Goal: Information Seeking & Learning: Learn about a topic

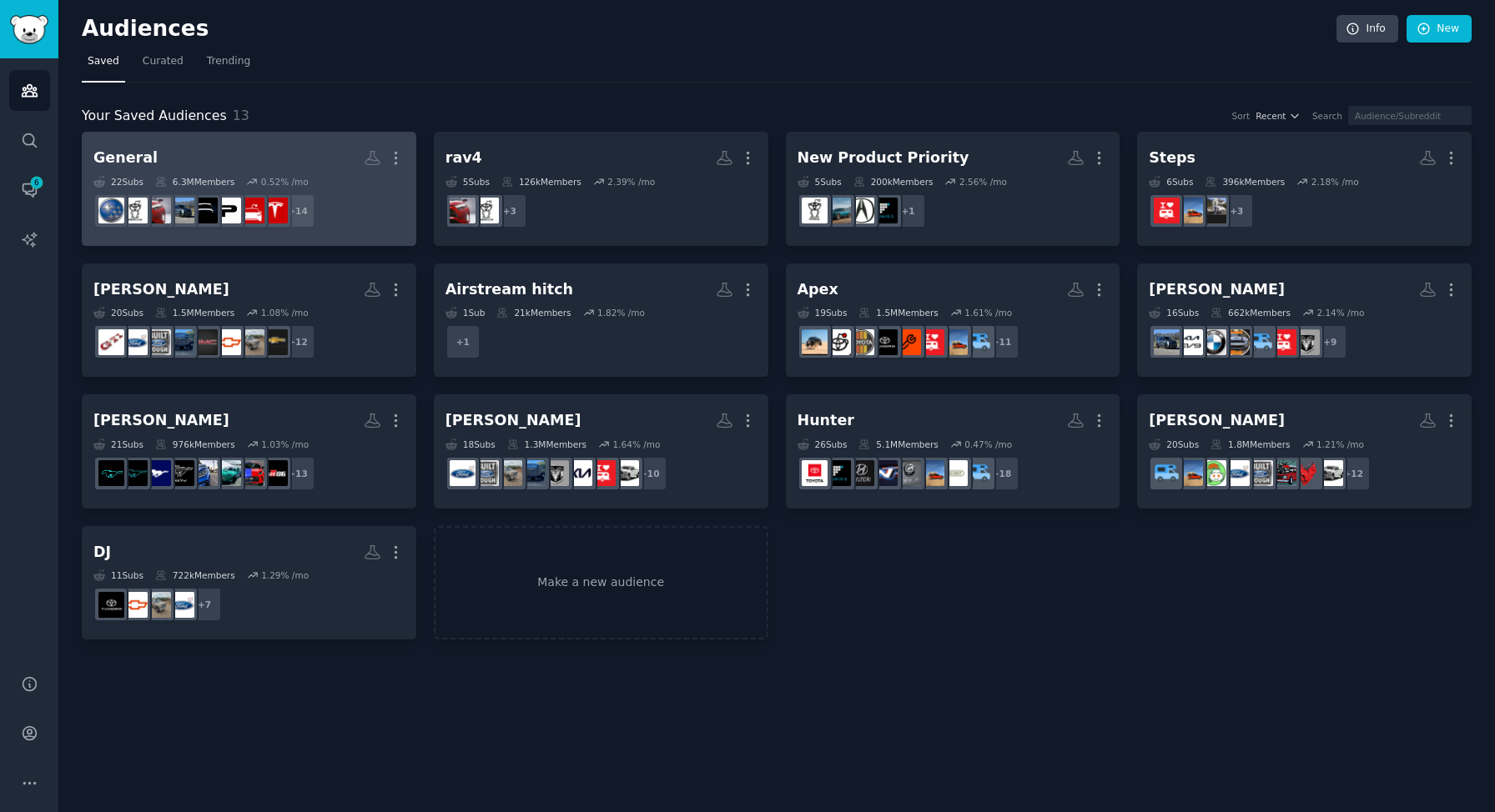
click at [397, 194] on dd "+ 14" at bounding box center [249, 211] width 311 height 46
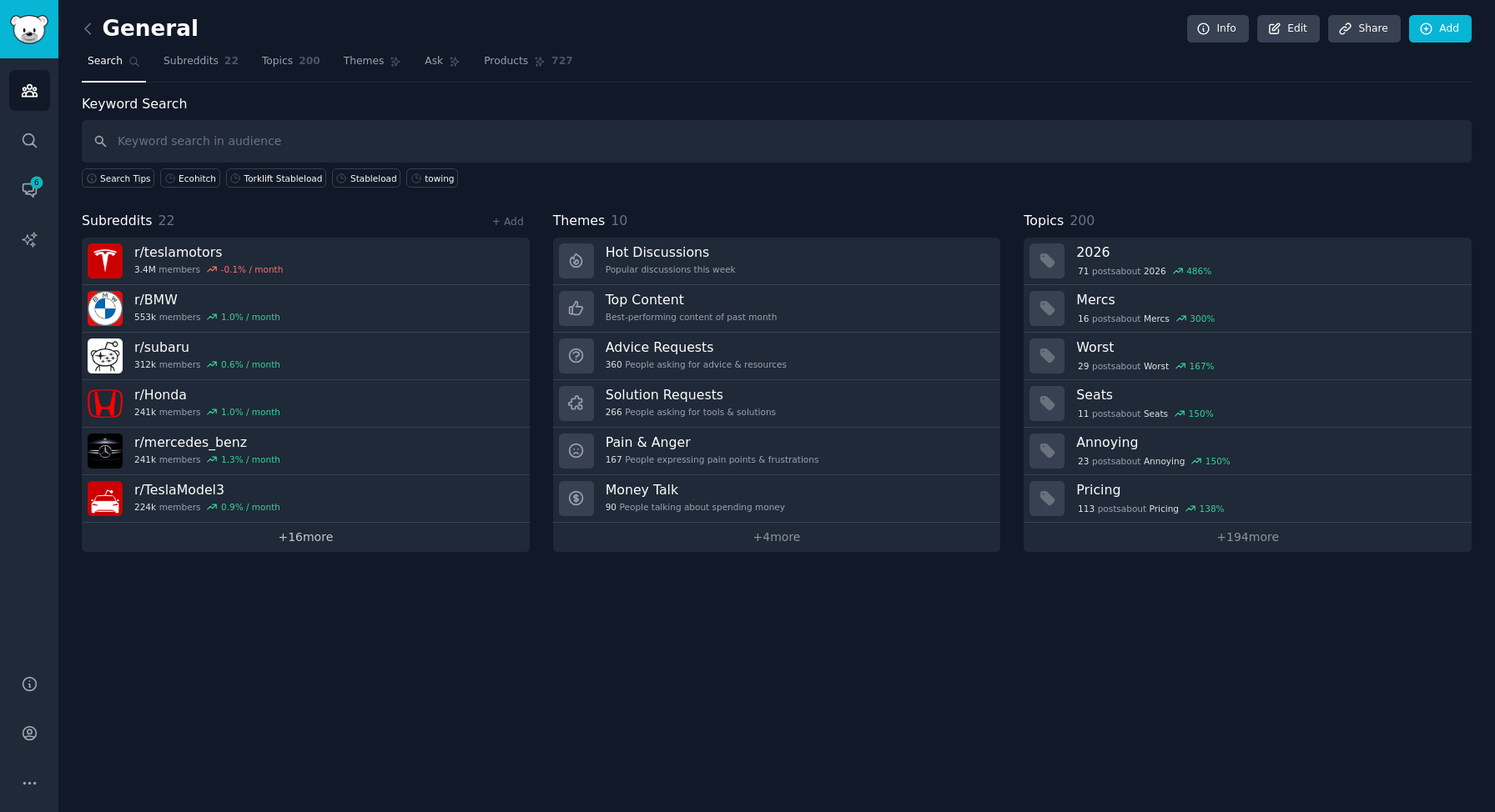
click at [305, 531] on link "+ 16 more" at bounding box center [305, 538] width 448 height 29
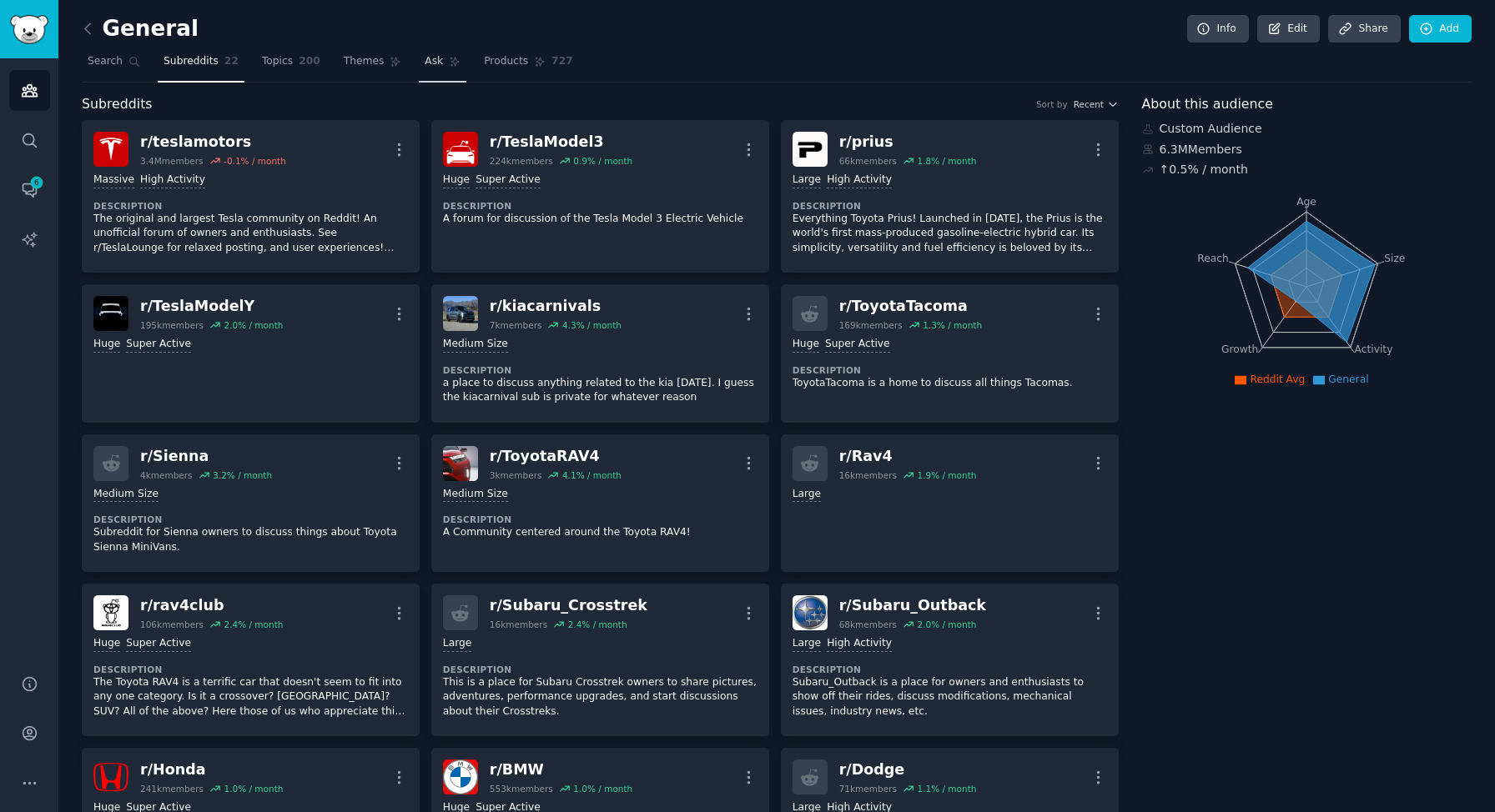
click at [431, 70] on link "Ask" at bounding box center [442, 66] width 47 height 35
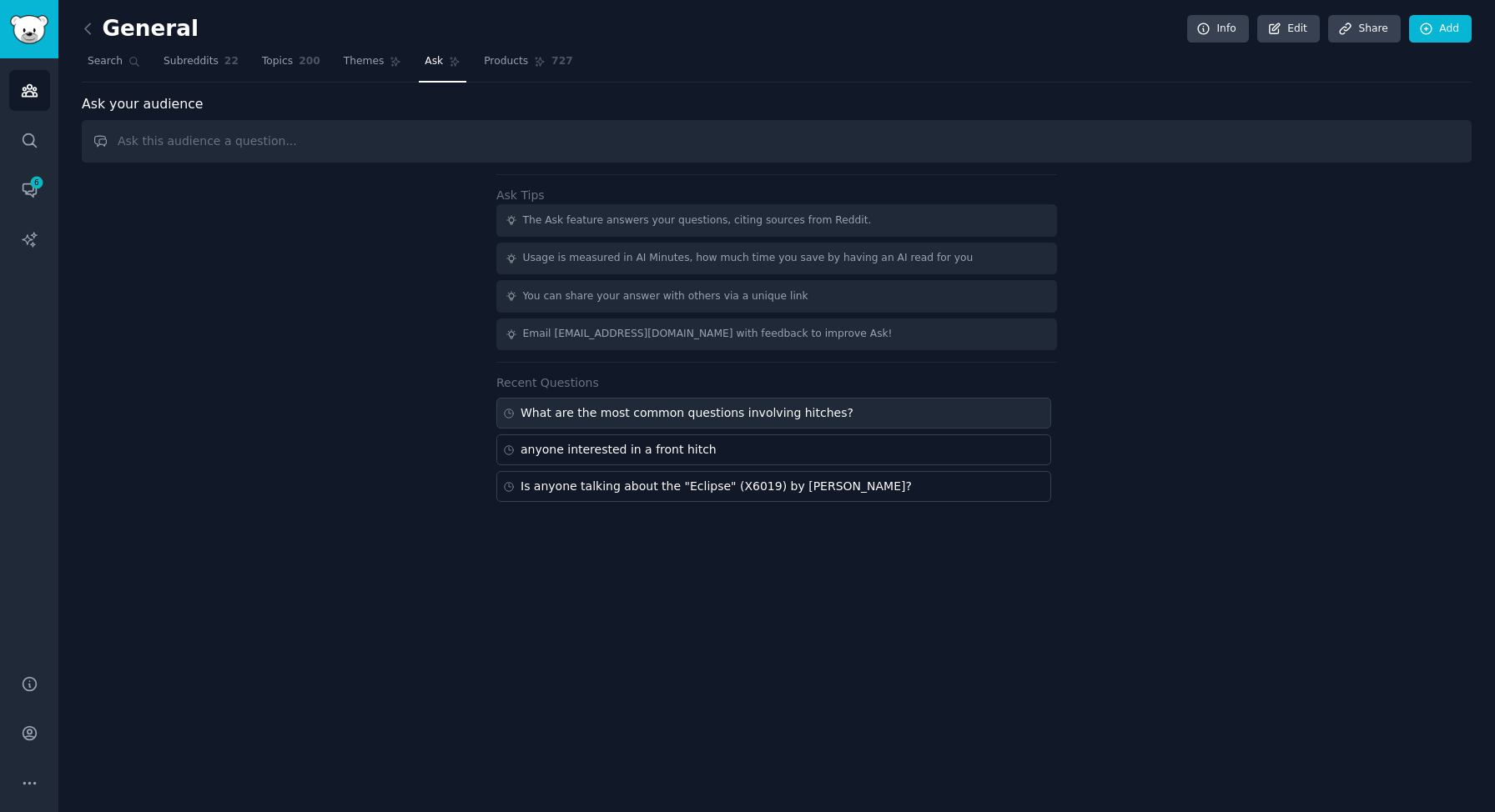
click at [811, 427] on div "What are the most common questions involving hitches?" at bounding box center [774, 414] width 555 height 31
type input "What are the most common questions involving hitches?"
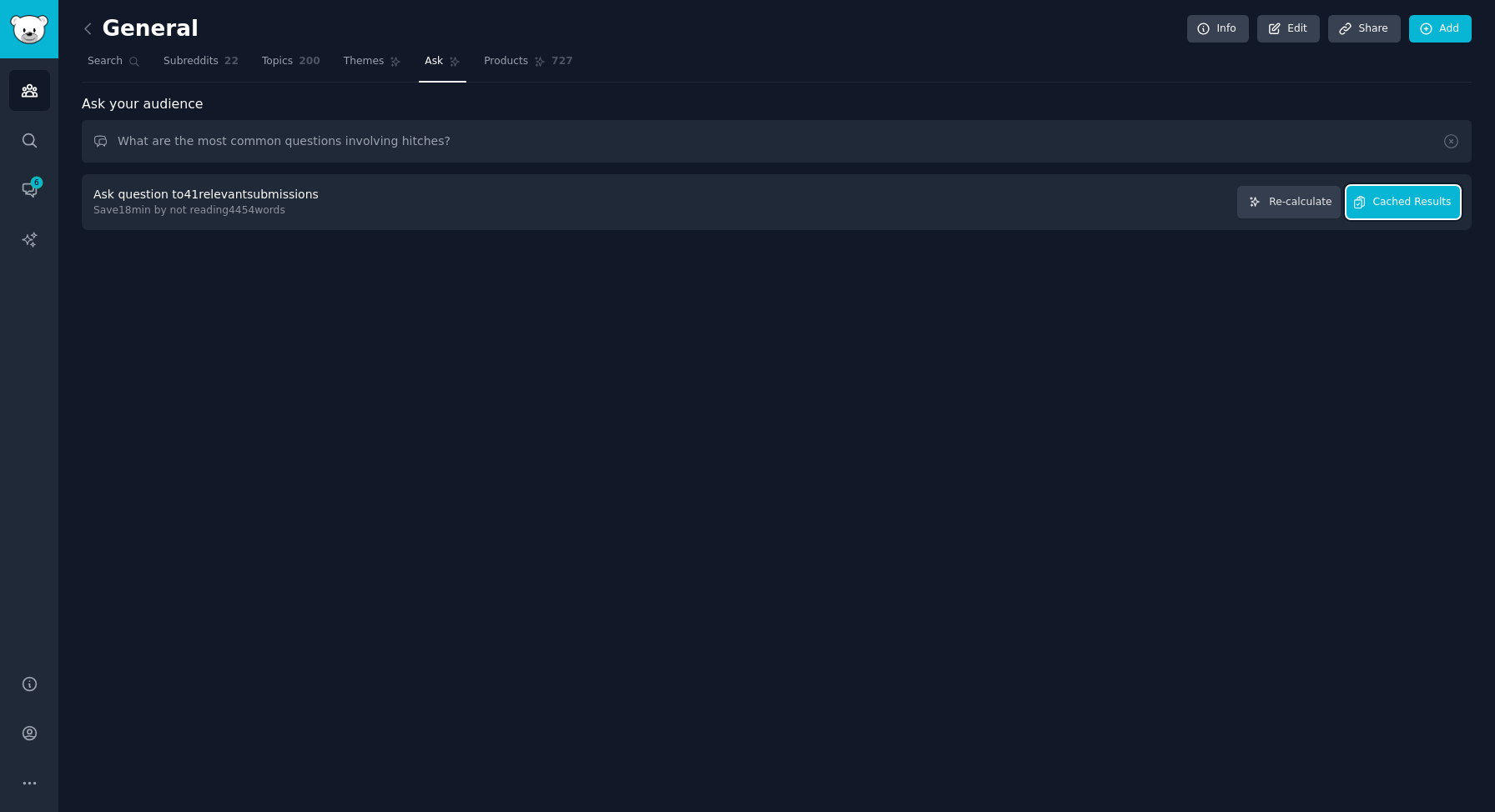
click at [1377, 206] on span "Cached Results" at bounding box center [1413, 202] width 78 height 15
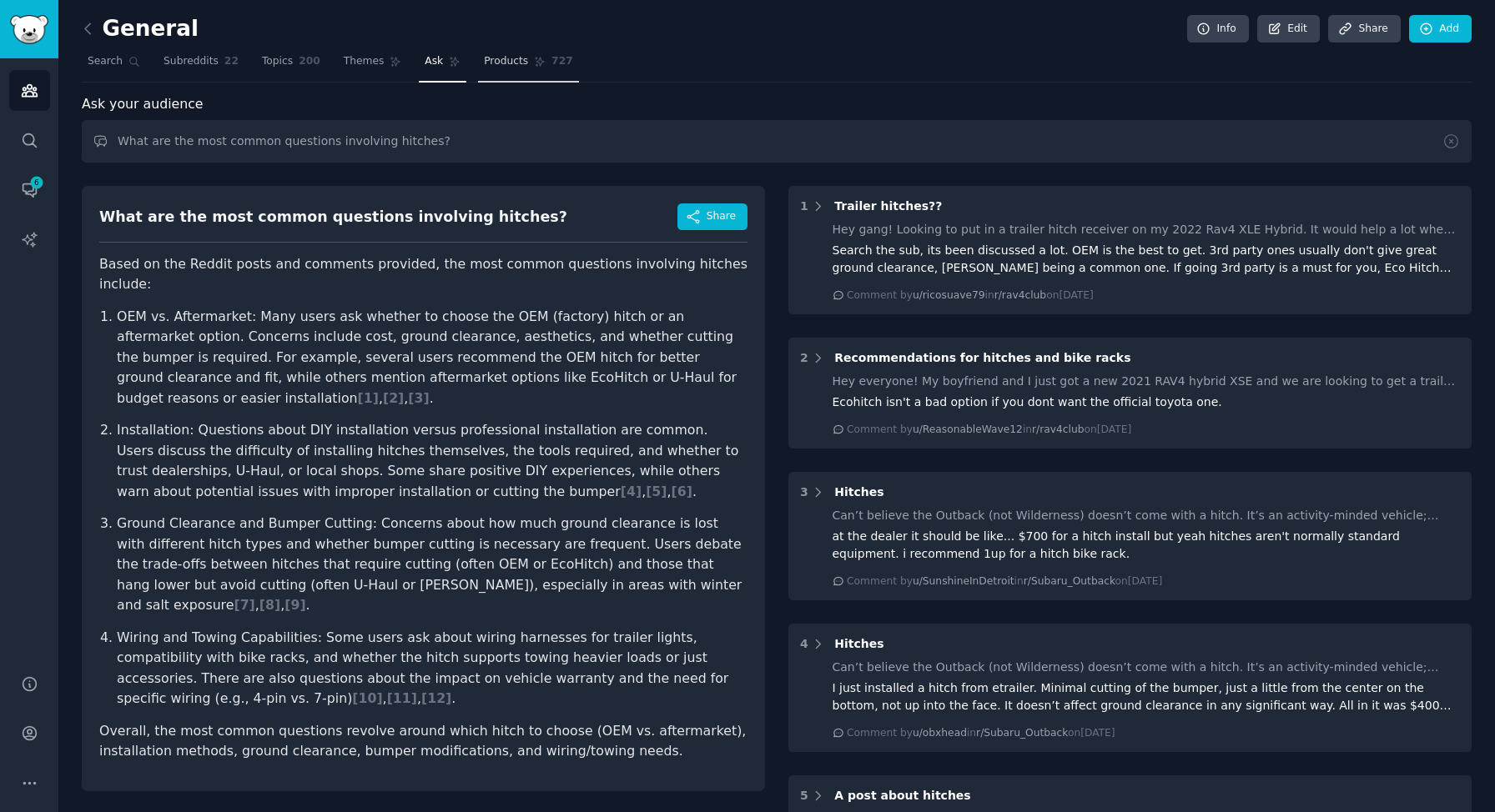
click at [520, 62] on span "Products" at bounding box center [506, 61] width 45 height 15
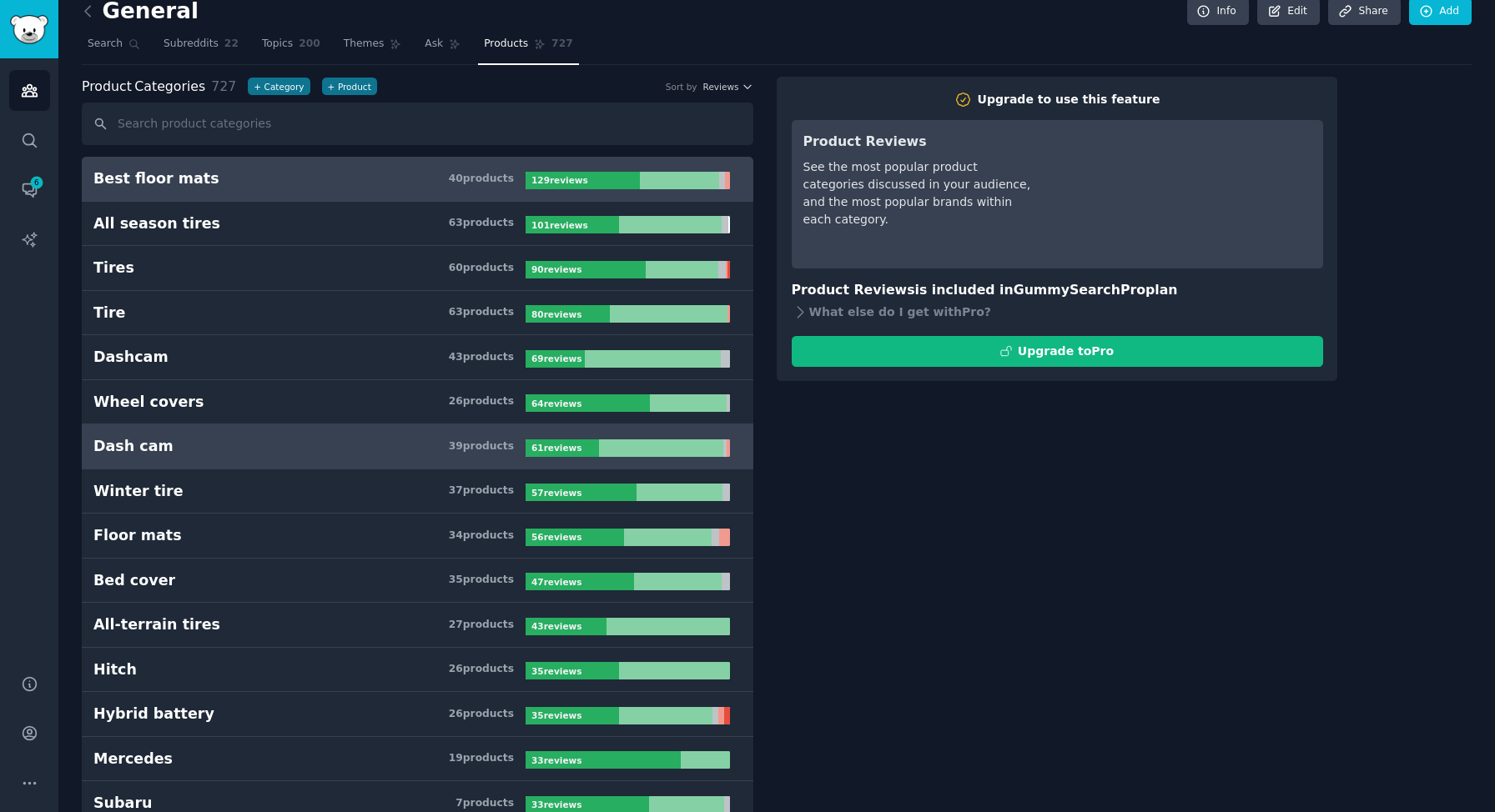
scroll to position [36, 0]
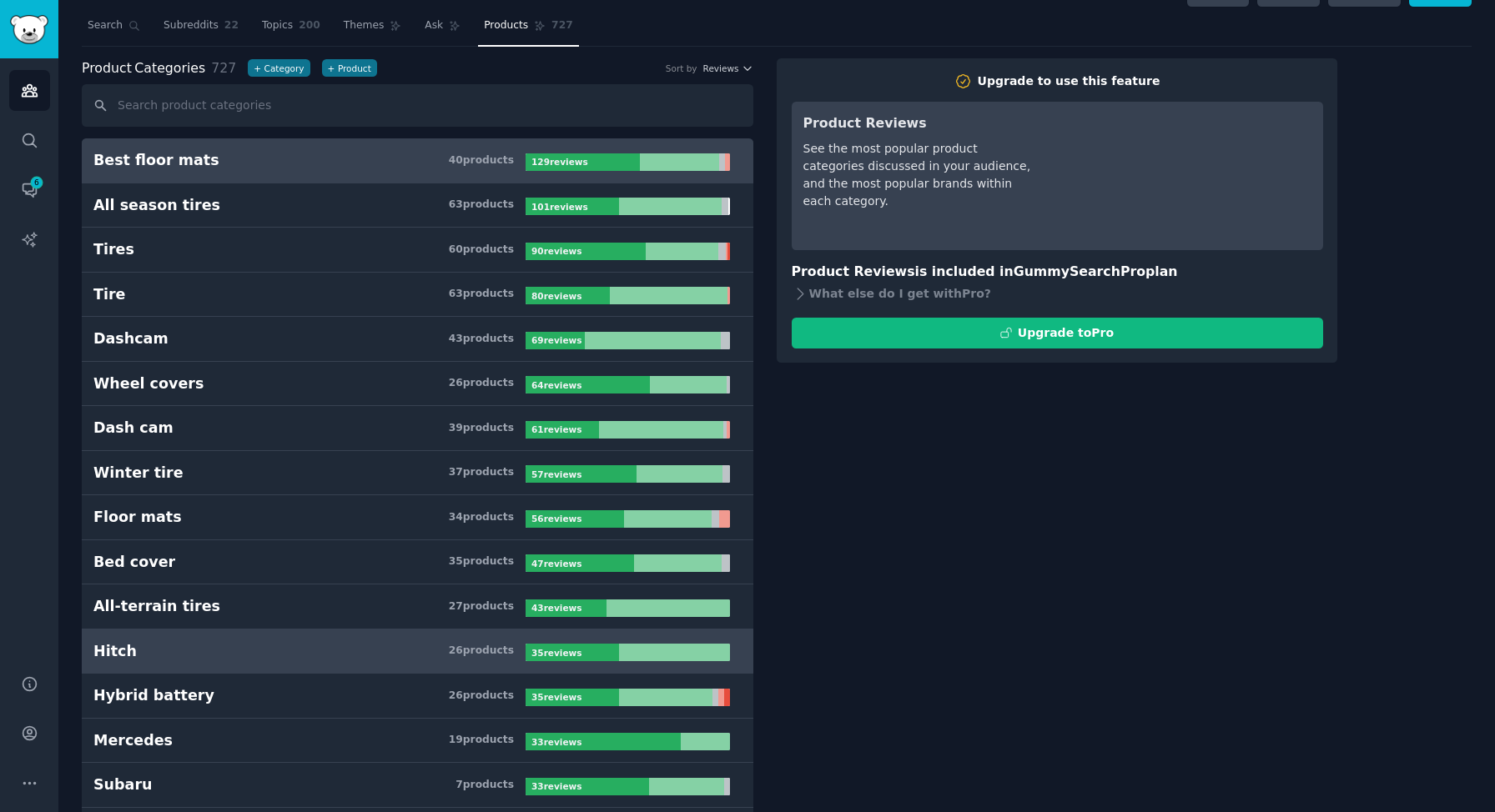
click at [376, 644] on h3 "Hitch 26 product s" at bounding box center [310, 652] width 432 height 21
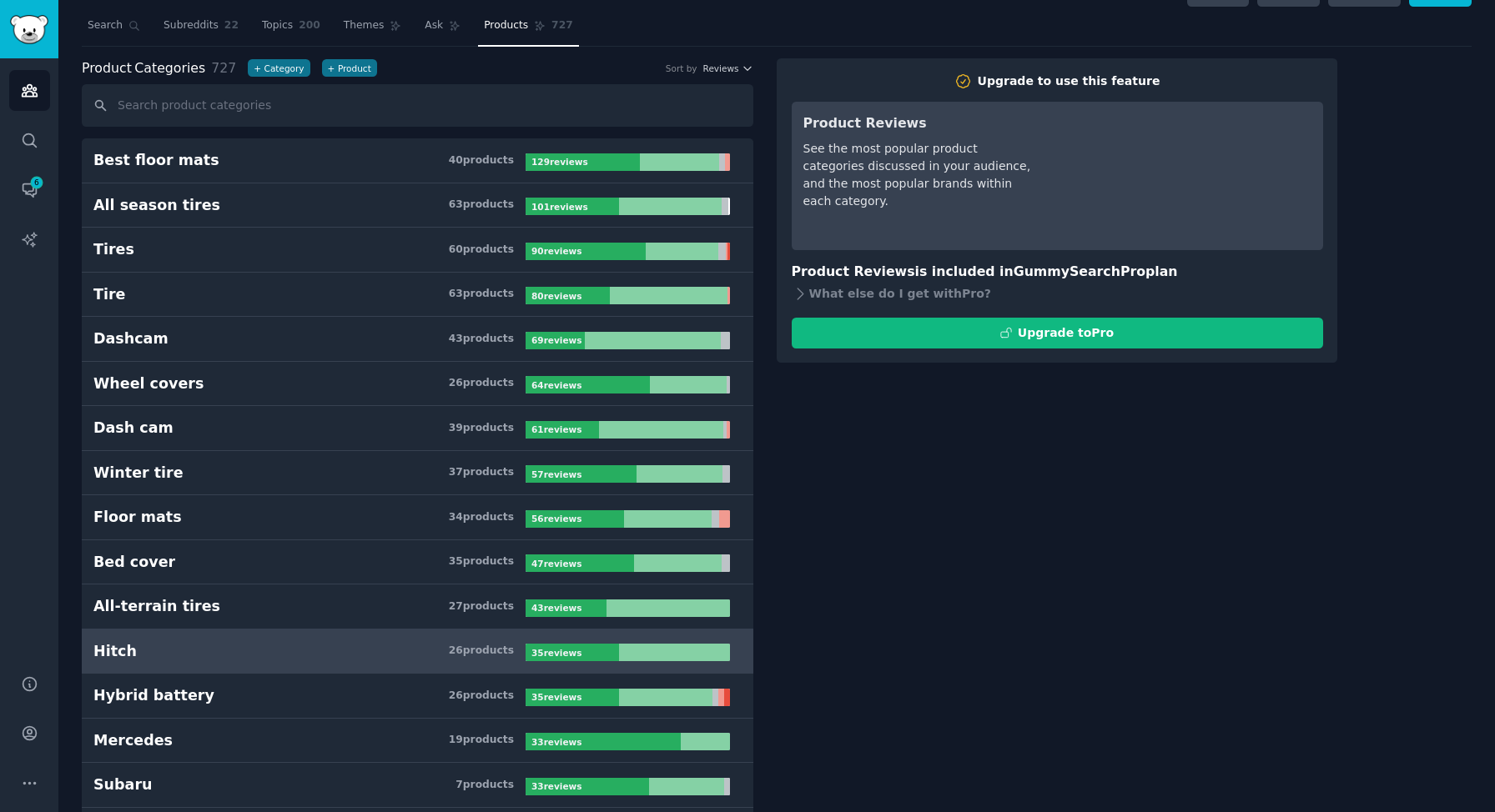
click at [356, 655] on h3 "Hitch 26 product s" at bounding box center [310, 652] width 432 height 21
click at [508, 654] on div "26 product s" at bounding box center [480, 652] width 65 height 15
click at [113, 659] on div "Hitch" at bounding box center [116, 652] width 44 height 21
click at [653, 642] on div "Hitch 26 product s 35 review s" at bounding box center [418, 652] width 648 height 21
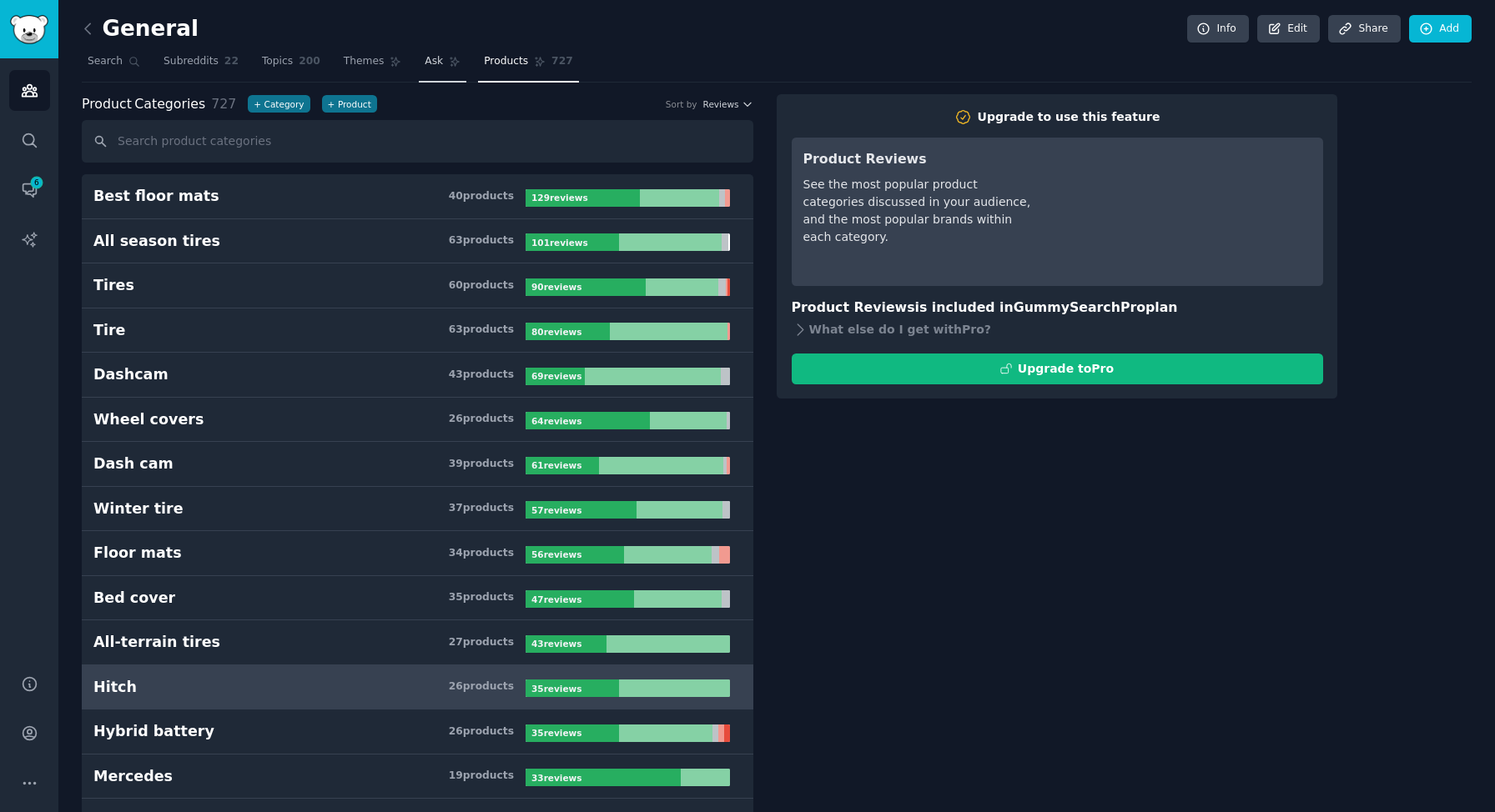
click at [432, 73] on link "Ask" at bounding box center [442, 66] width 47 height 35
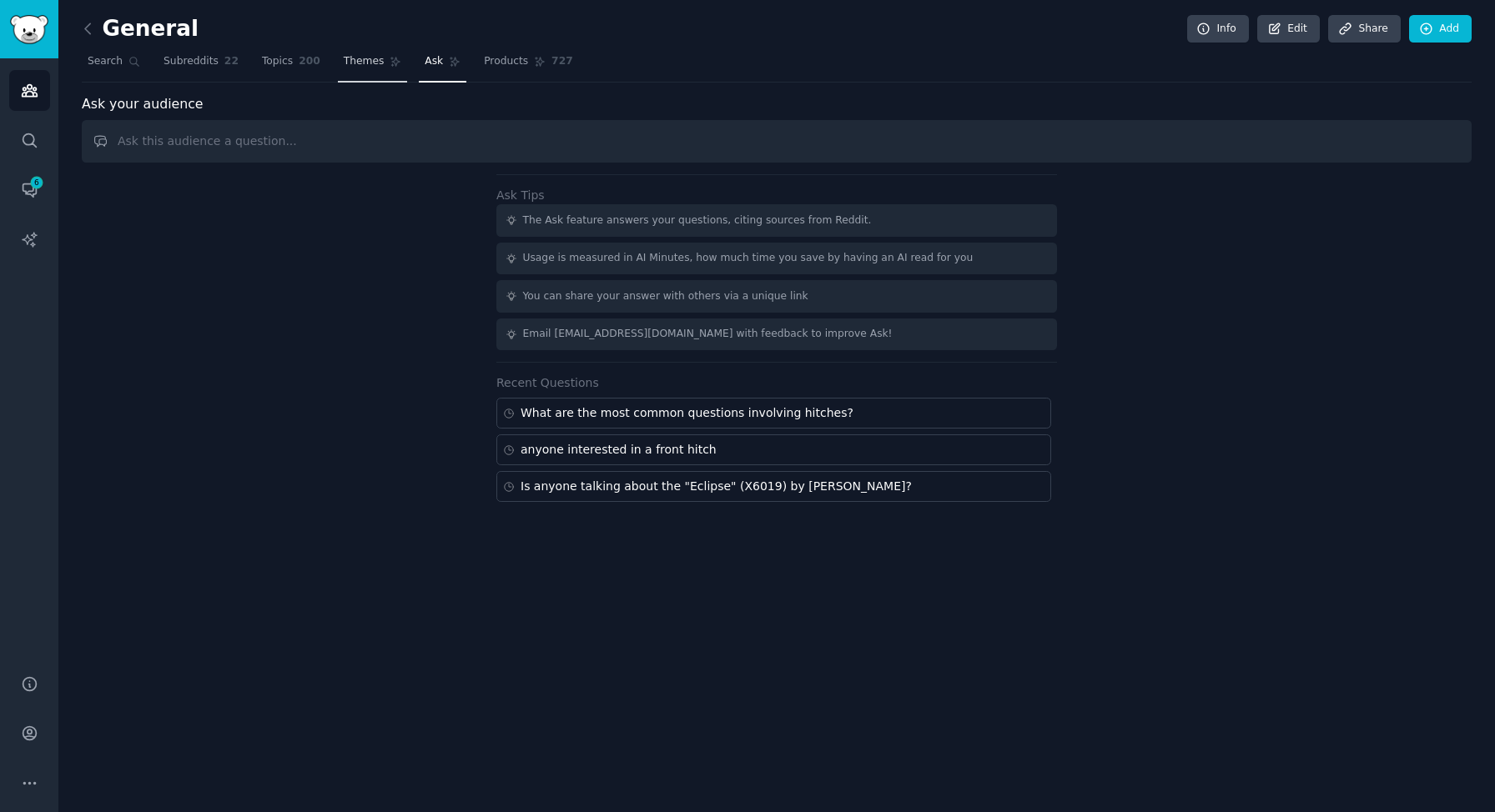
click at [384, 69] on link "Themes" at bounding box center [373, 66] width 70 height 35
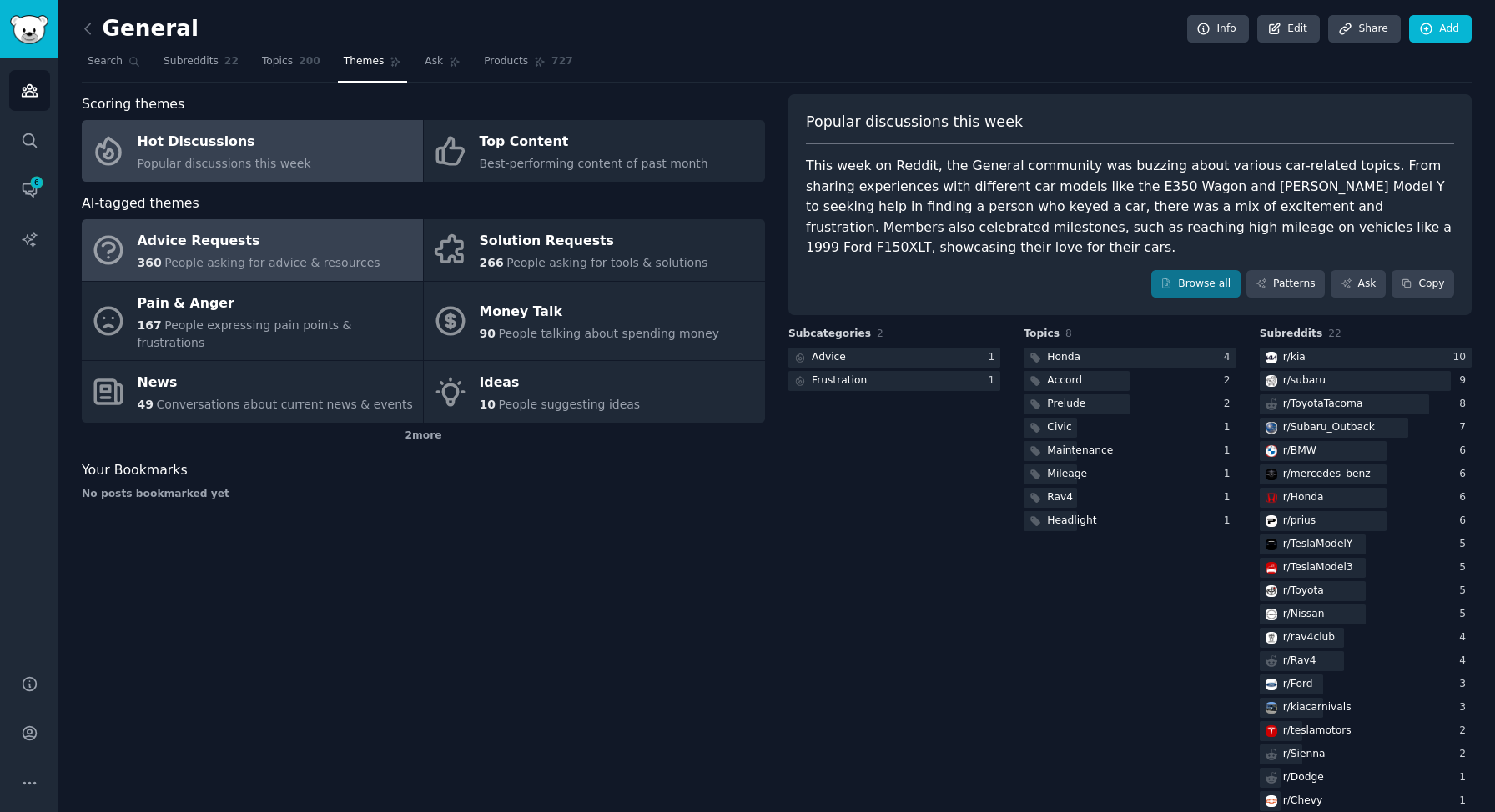
click at [270, 231] on div "Advice Requests" at bounding box center [259, 242] width 242 height 26
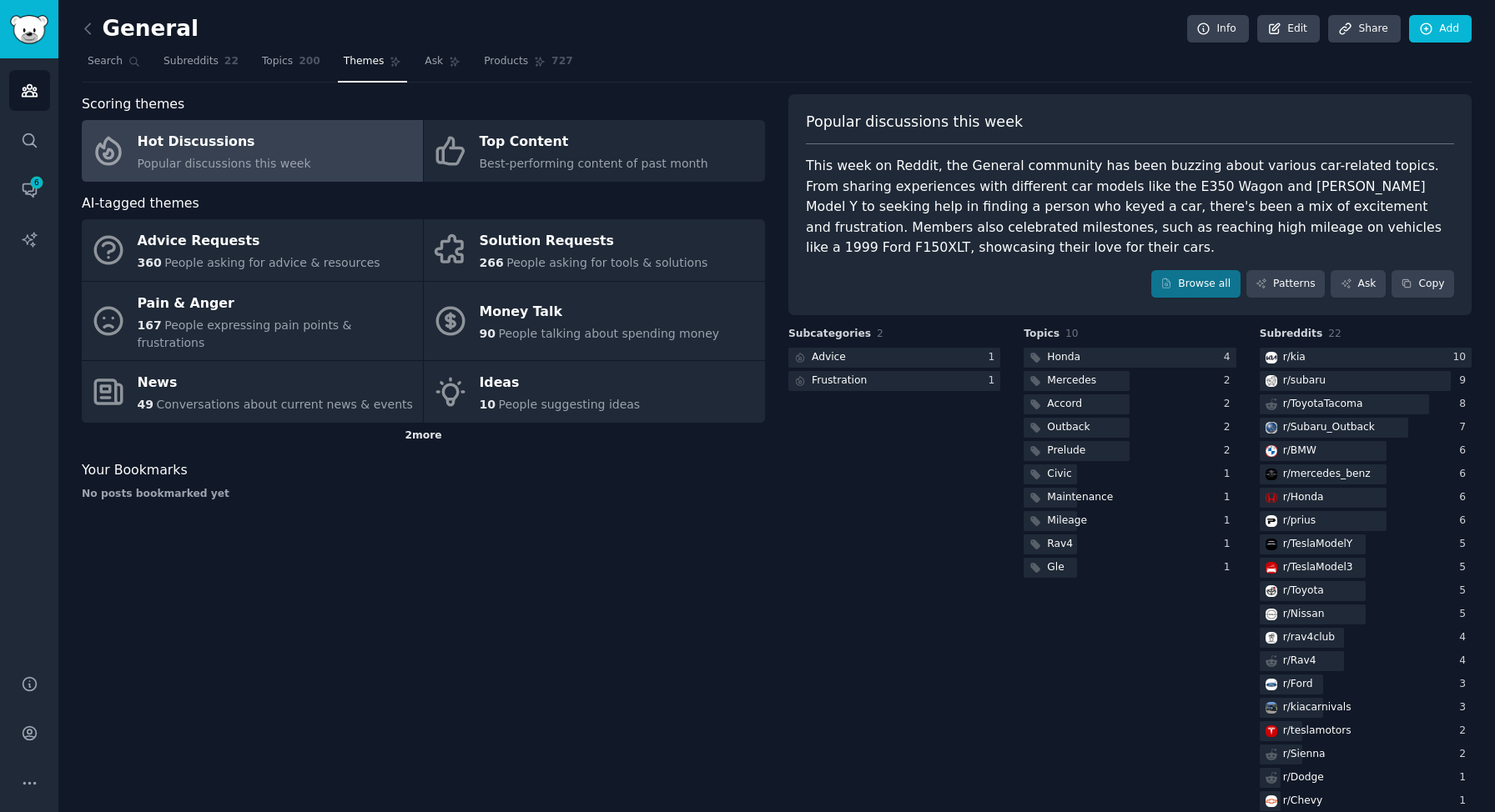
click at [428, 423] on div "2 more" at bounding box center [424, 436] width 684 height 26
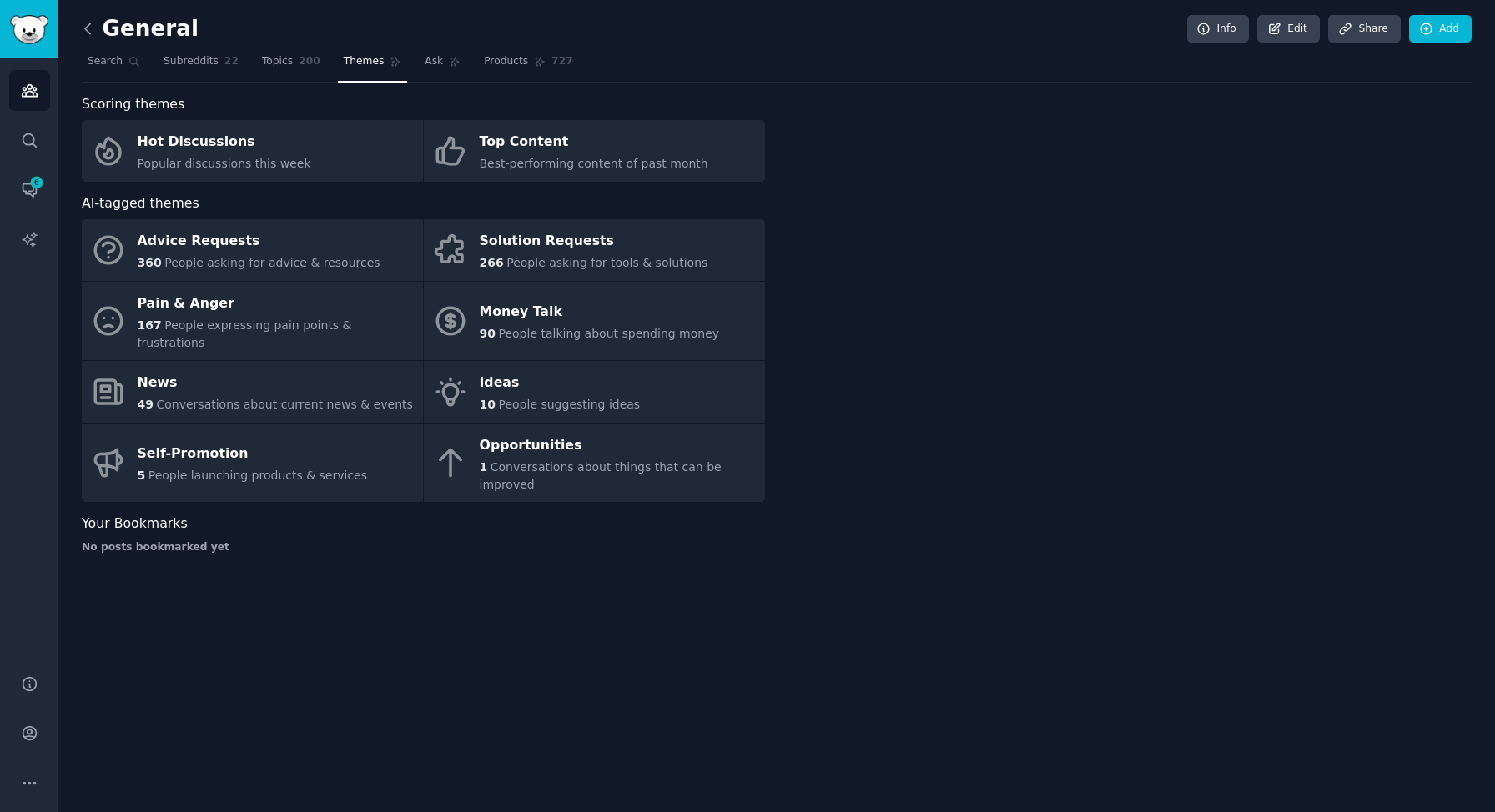
click at [90, 35] on icon at bounding box center [88, 28] width 17 height 17
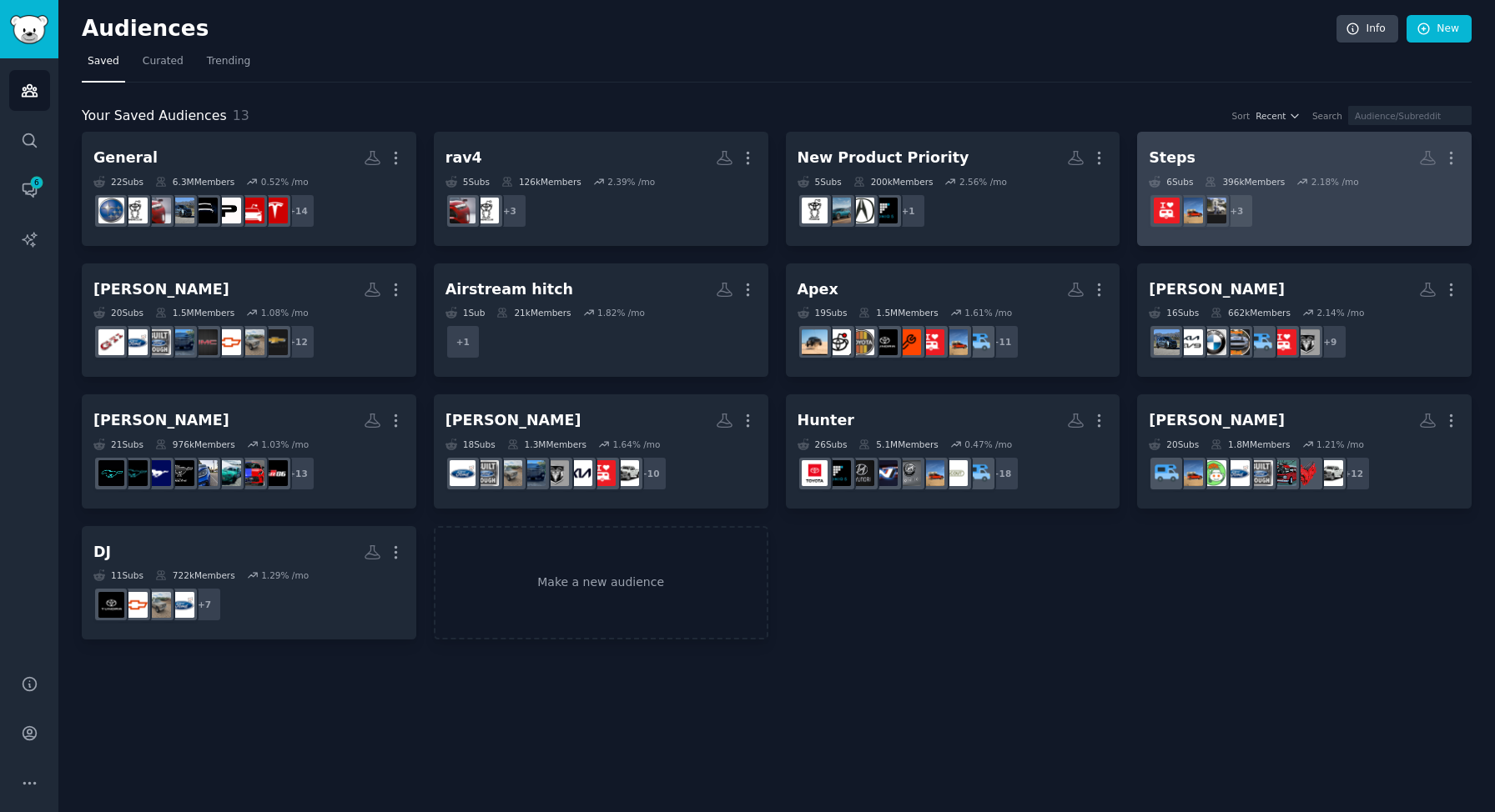
click at [1343, 221] on dd "r/rvlife + 3" at bounding box center [1304, 211] width 311 height 46
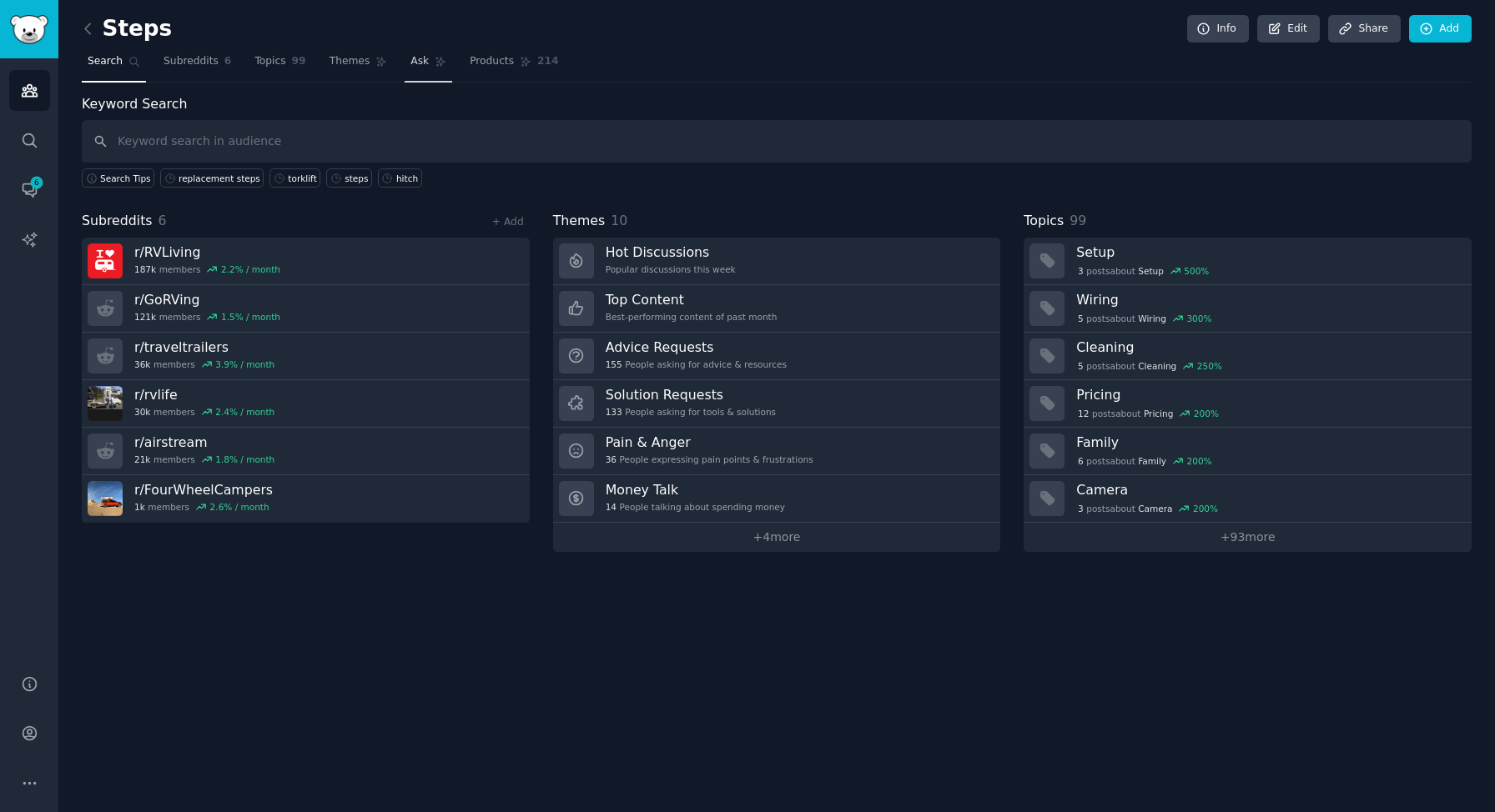
click at [423, 64] on span "Ask" at bounding box center [419, 61] width 18 height 15
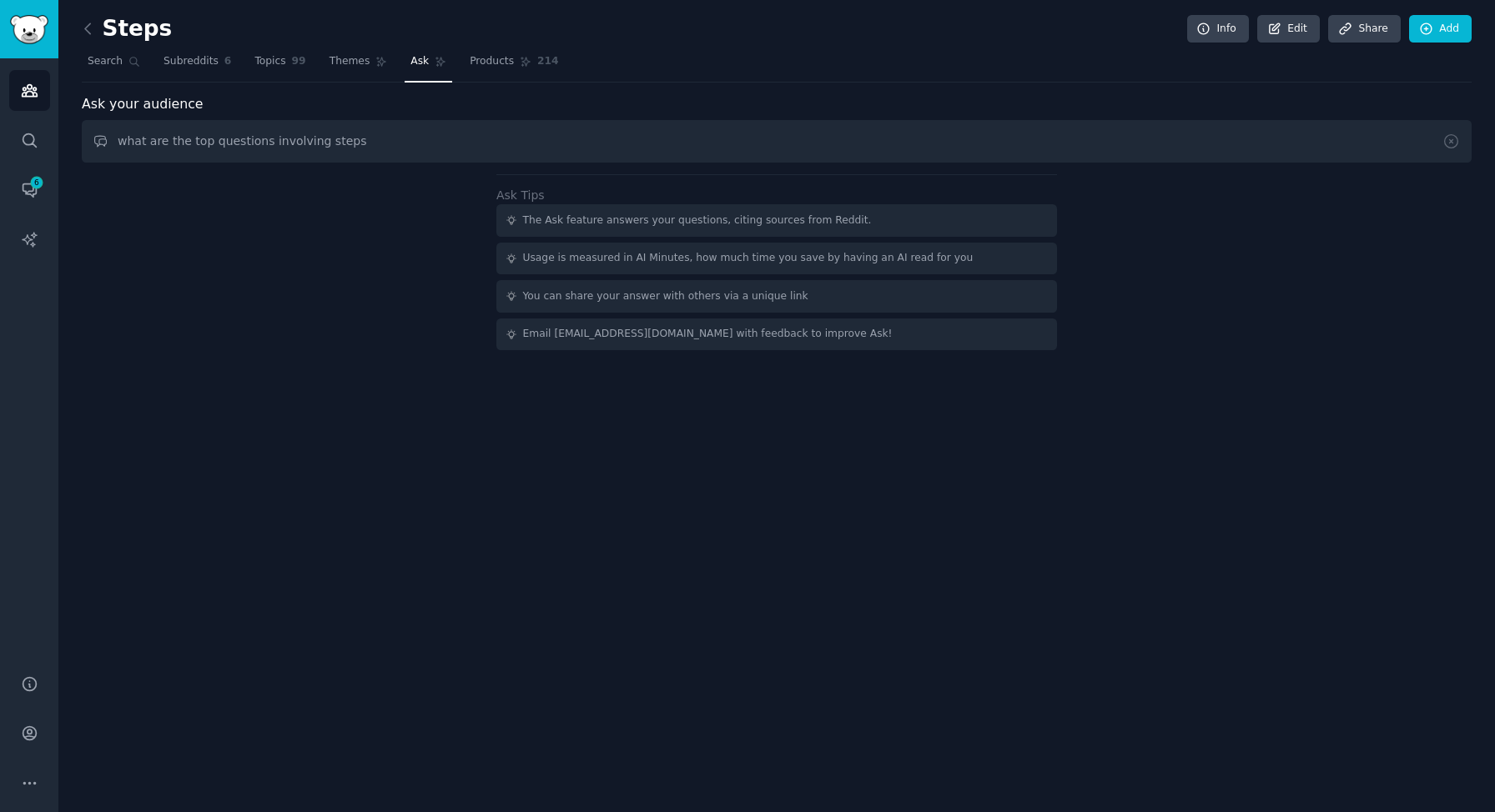
type input "what are the top questions involving steps"
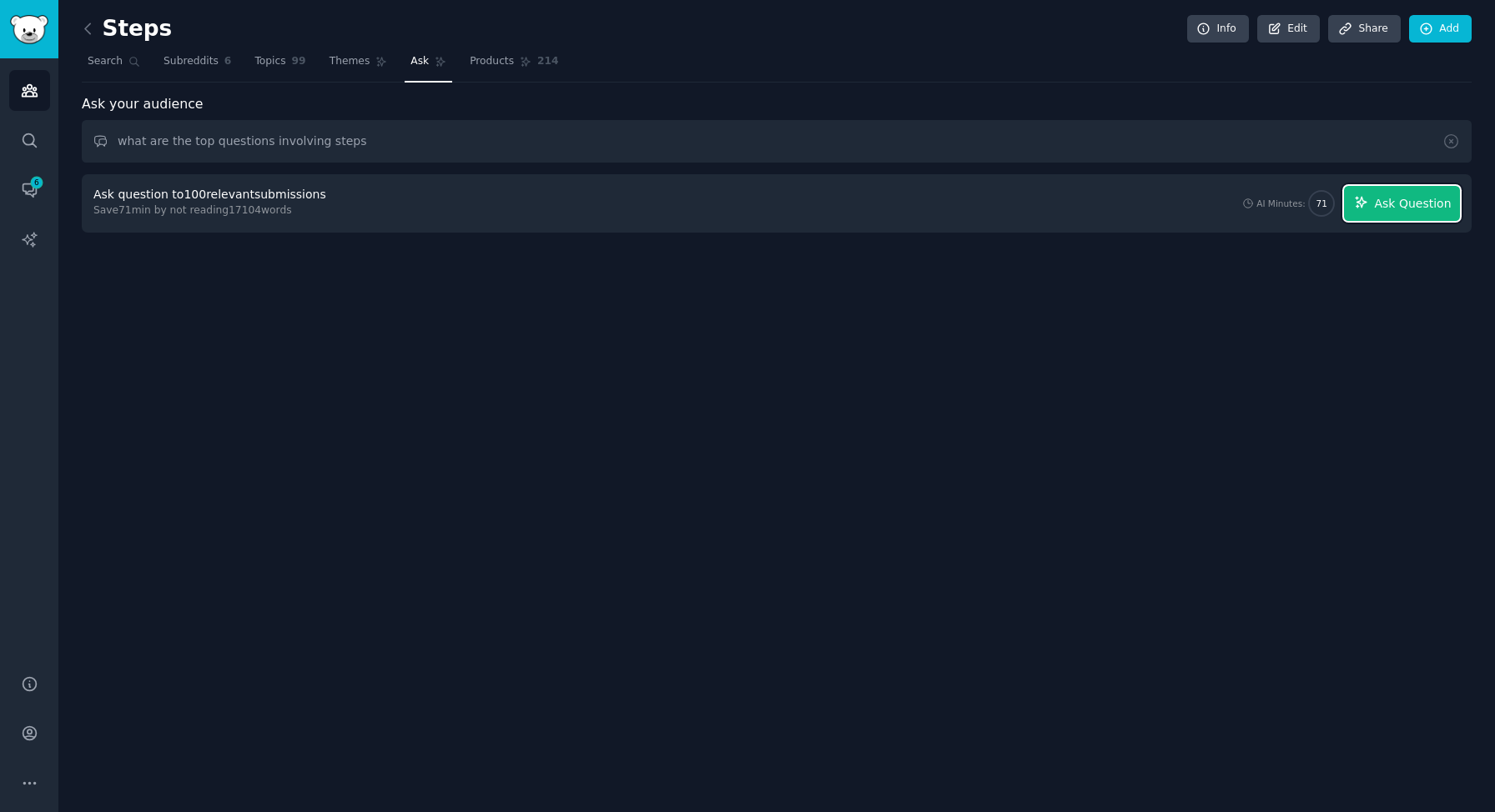
click at [1420, 207] on span "Ask Question" at bounding box center [1412, 203] width 77 height 17
